Goal: Register for event/course

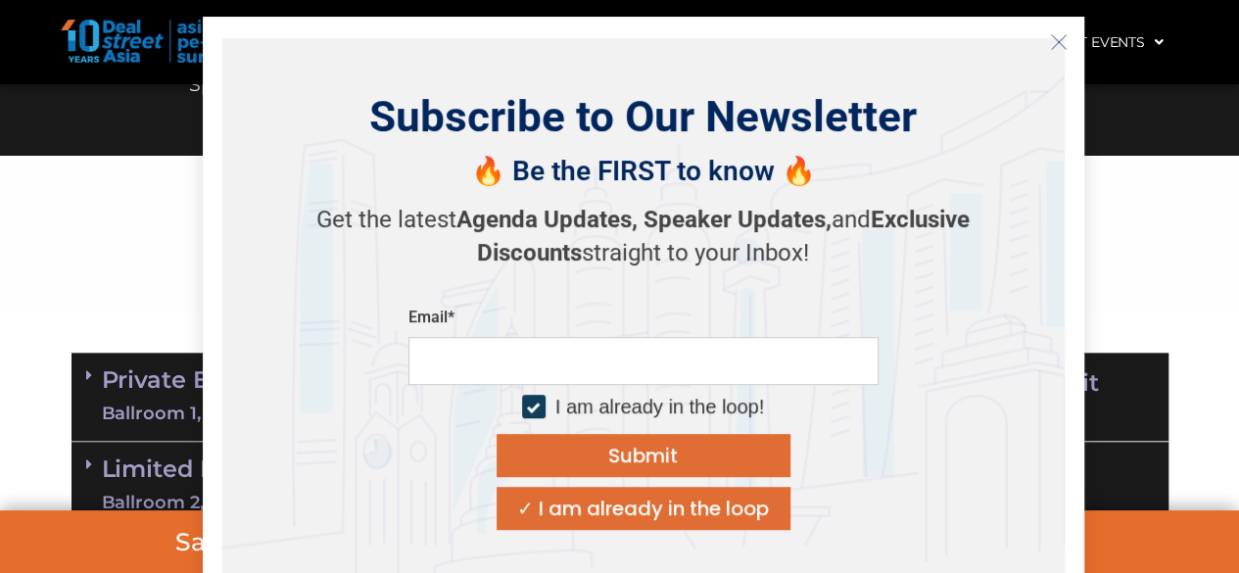
scroll to position [946, 0]
click at [1056, 37] on icon "Close" at bounding box center [1059, 42] width 18 height 18
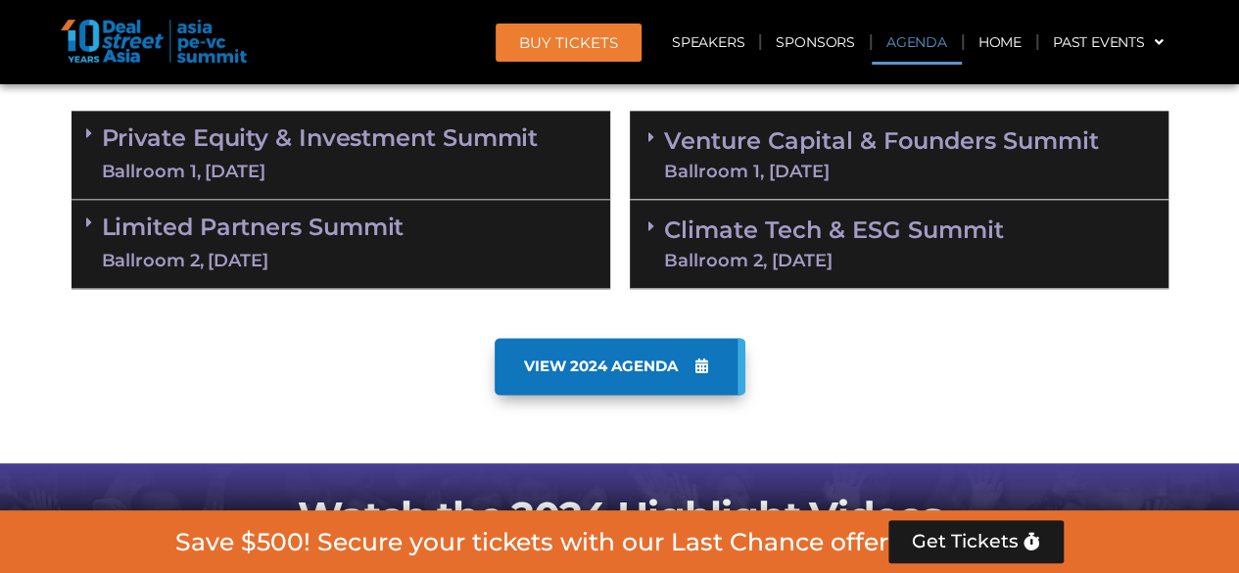
scroll to position [1196, 0]
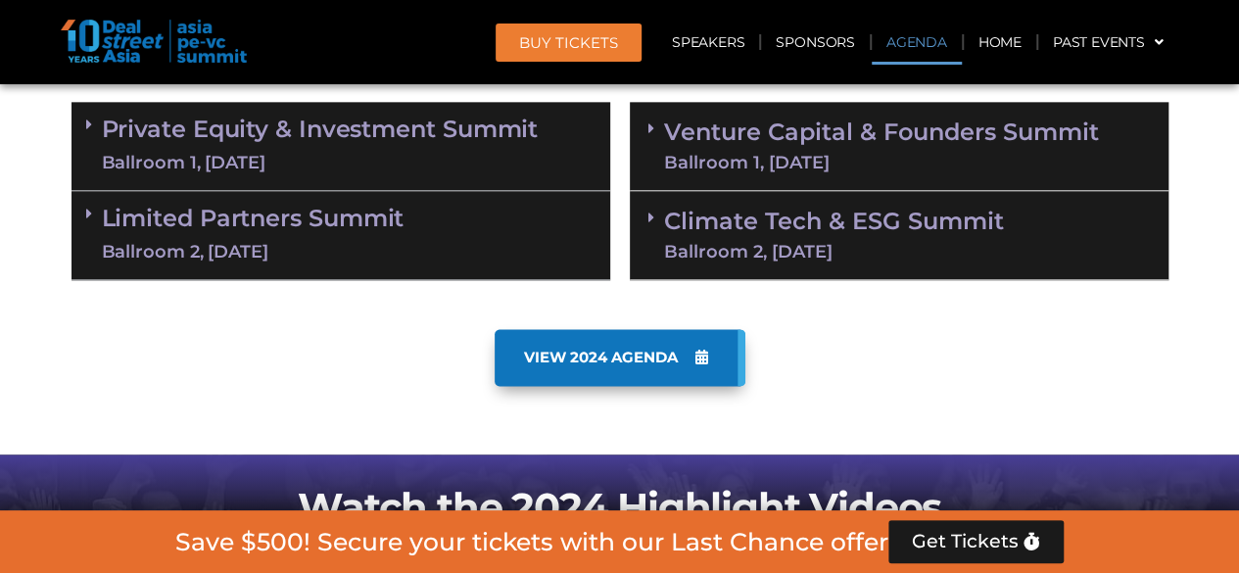
click at [706, 357] on icon at bounding box center [702, 357] width 13 height 15
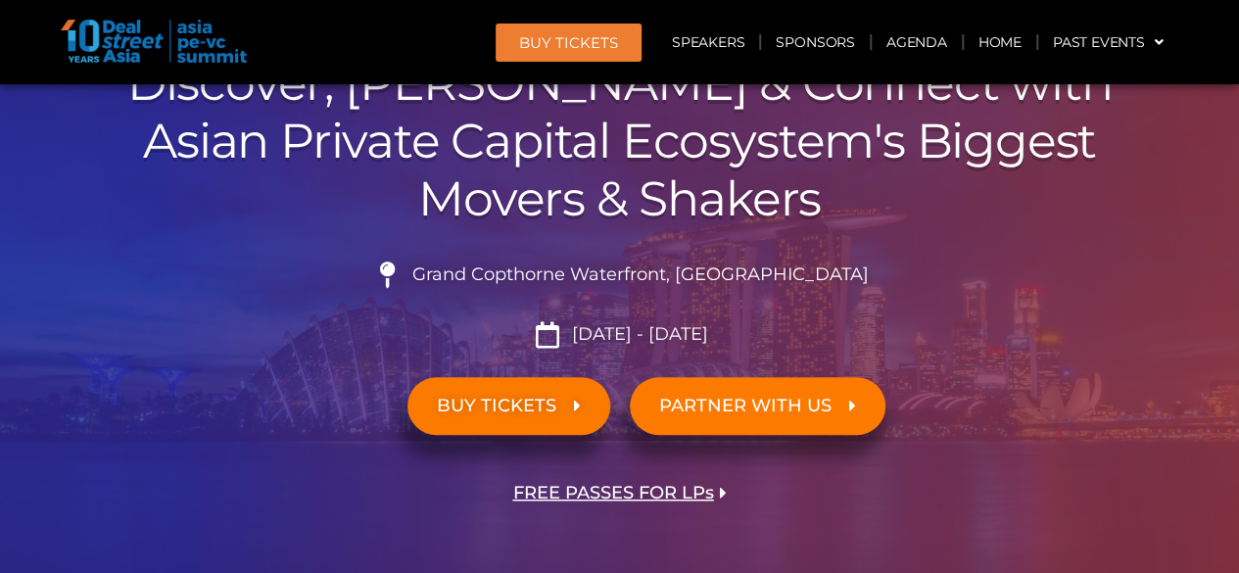
scroll to position [0, 0]
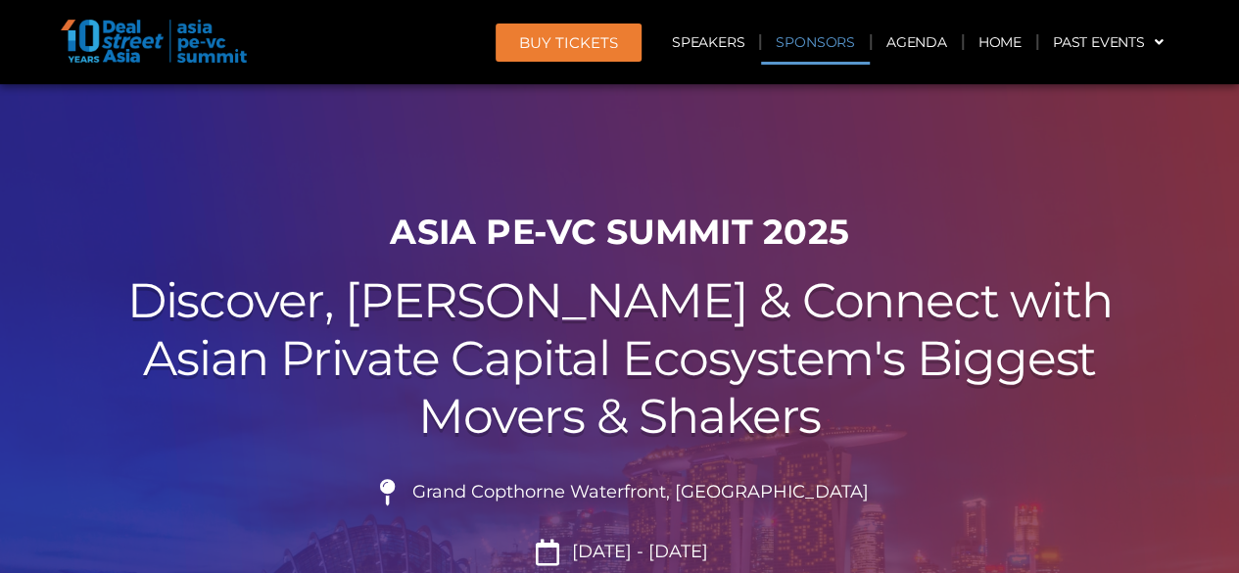
click at [819, 39] on link "Sponsors" at bounding box center [815, 42] width 108 height 45
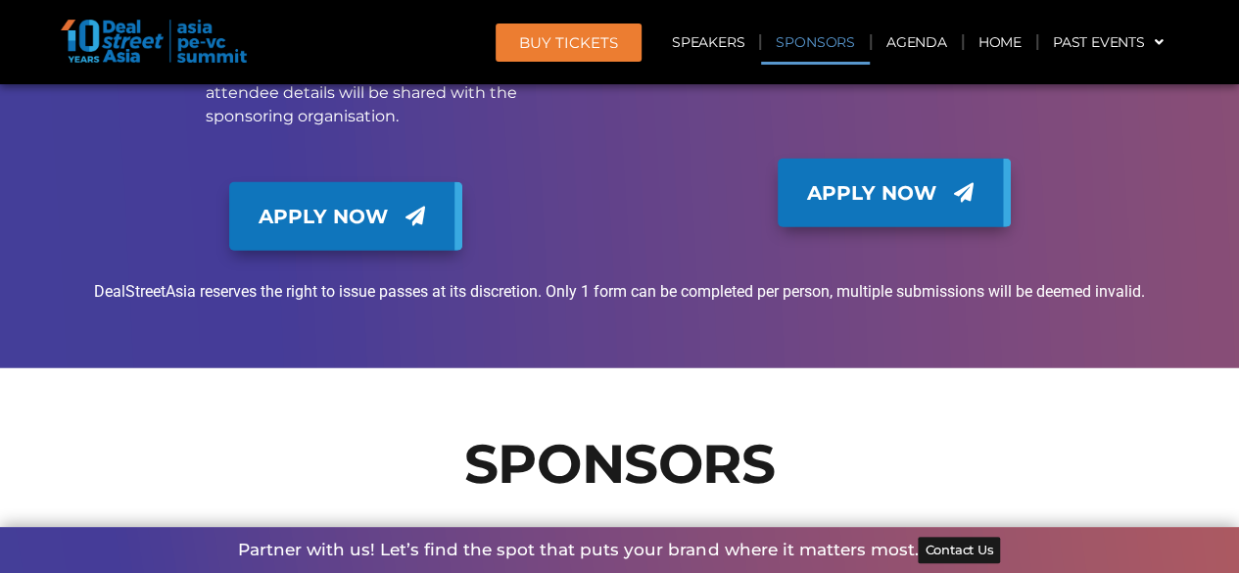
scroll to position [17368, 0]
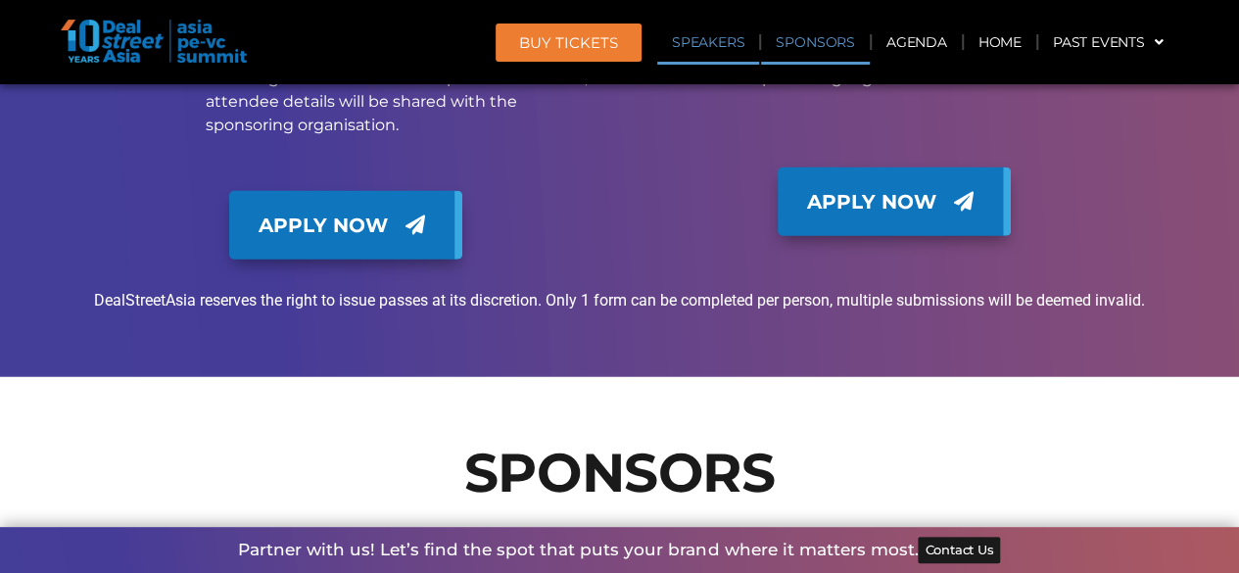
click at [707, 51] on link "Speakers" at bounding box center [708, 42] width 102 height 45
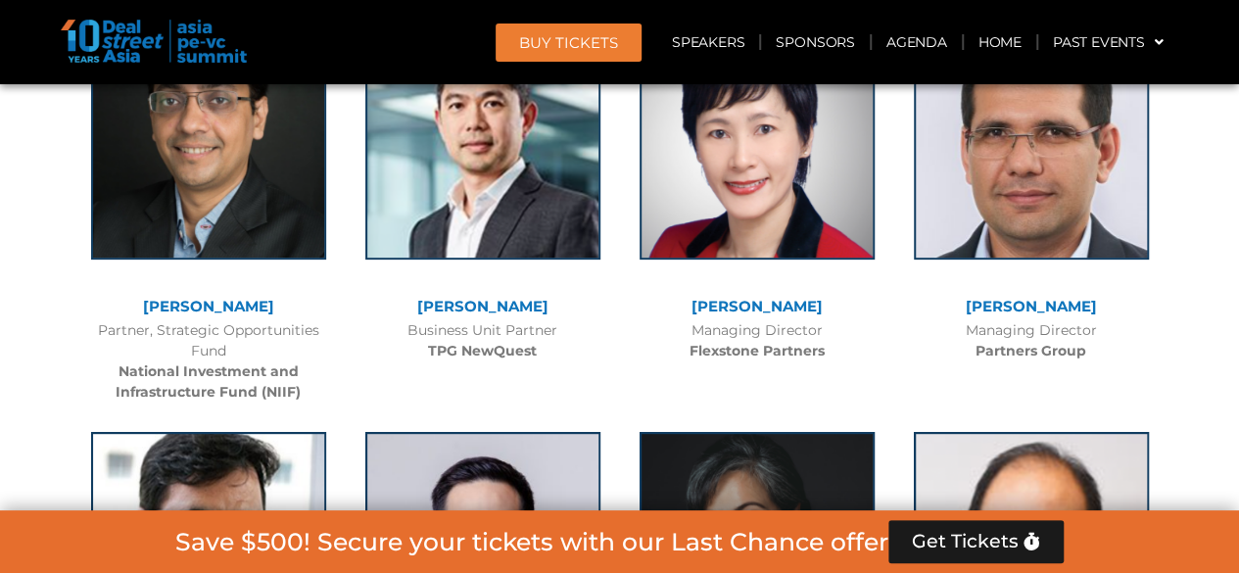
scroll to position [3838, 0]
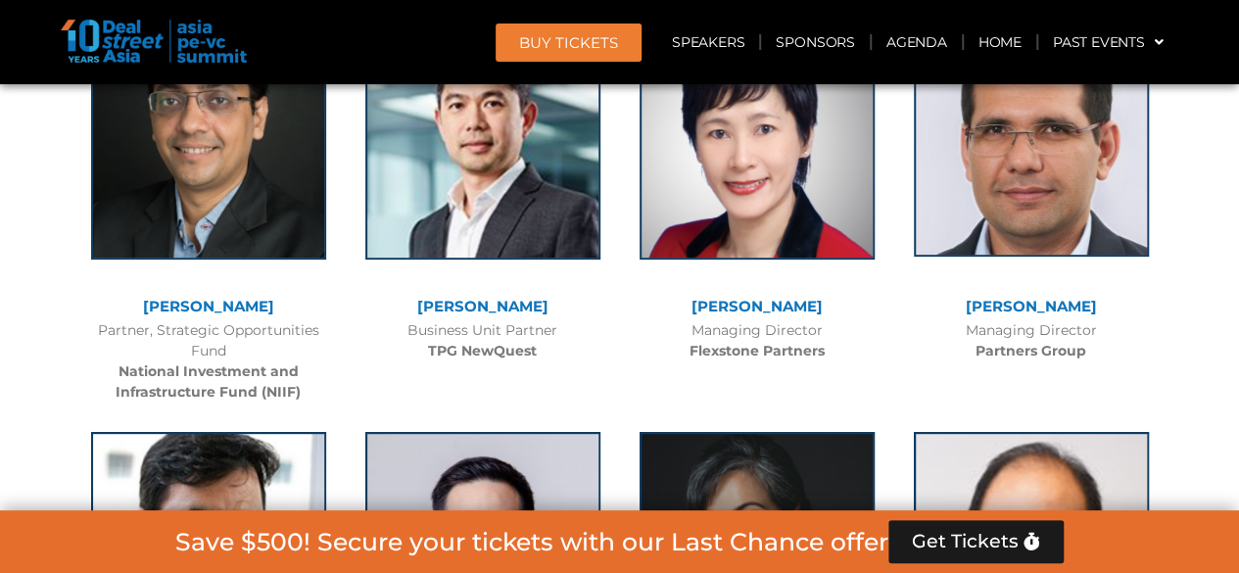
click at [1018, 200] on img at bounding box center [1031, 134] width 235 height 245
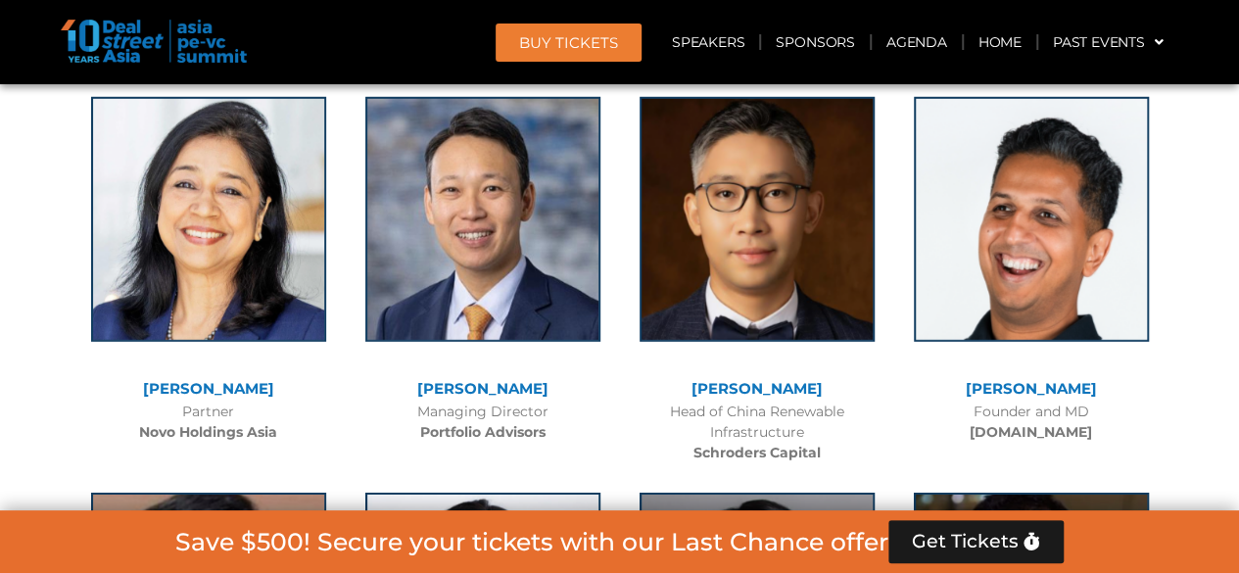
scroll to position [6572, 0]
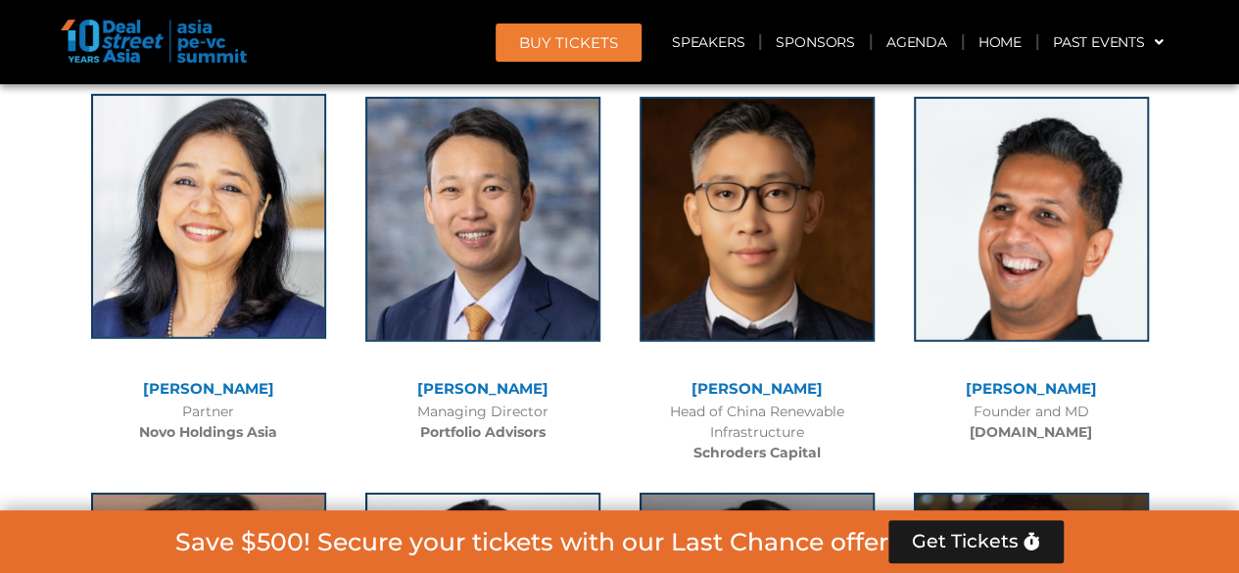
click at [213, 269] on img at bounding box center [208, 216] width 235 height 245
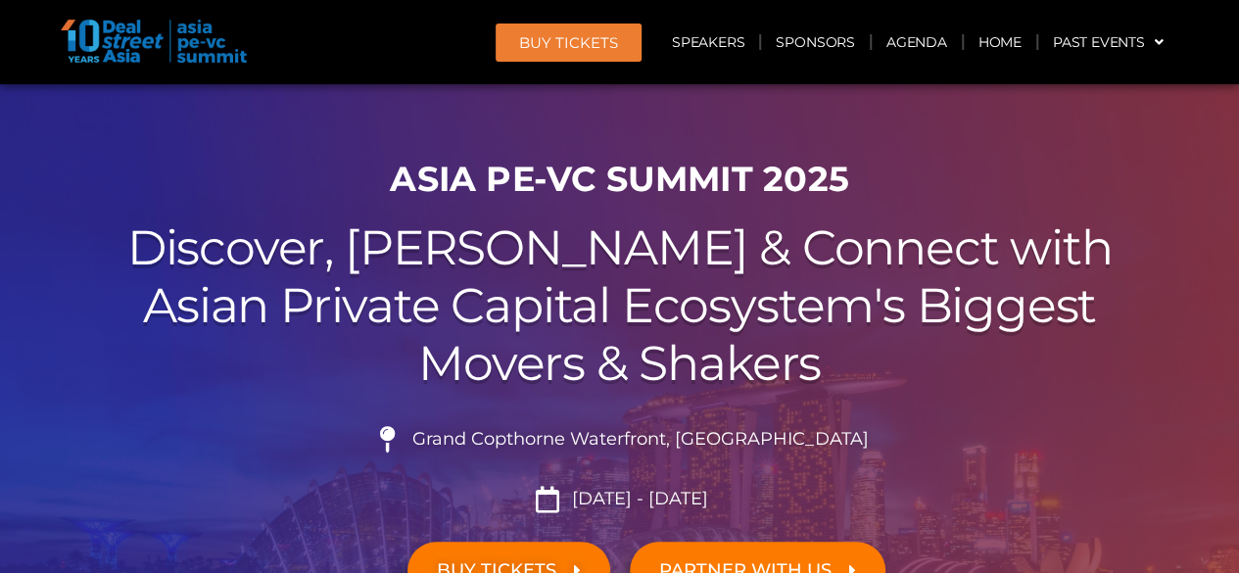
scroll to position [0, 0]
